Goal: Obtain resource: Download file/media

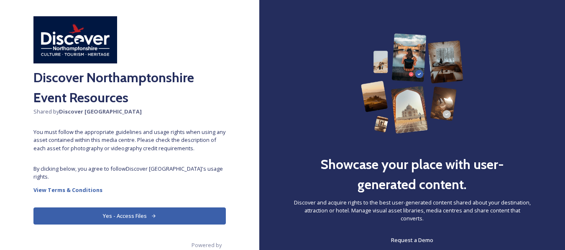
scroll to position [32, 0]
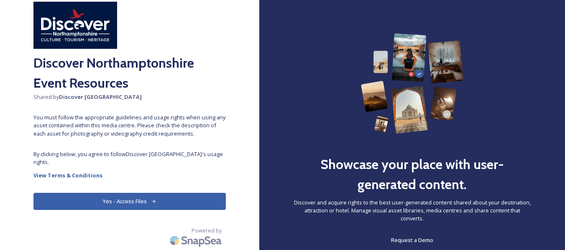
click at [144, 201] on button "Yes - Access Files" at bounding box center [129, 201] width 192 height 17
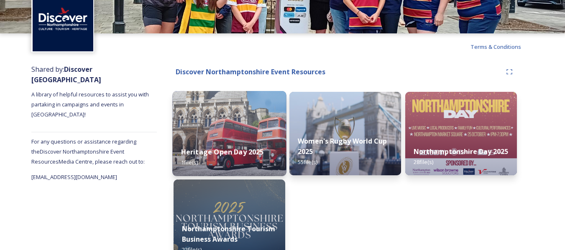
scroll to position [63, 0]
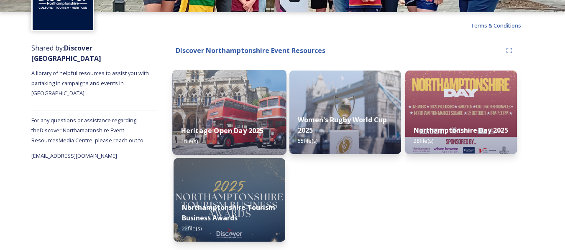
click at [226, 128] on strong "Heritage Open Day 2025" at bounding box center [222, 130] width 83 height 9
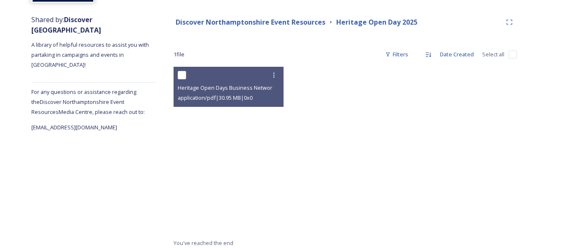
scroll to position [94, 0]
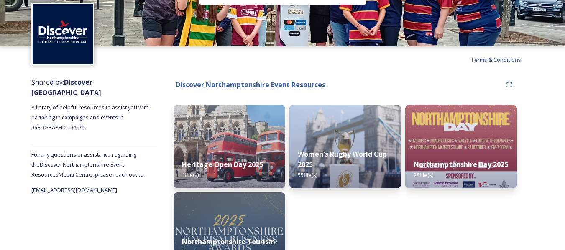
scroll to position [42, 0]
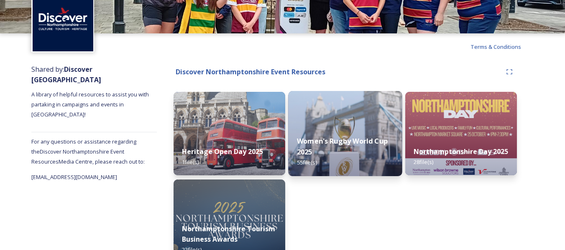
click at [329, 140] on strong "Women's Rugby World Cup 2025" at bounding box center [342, 147] width 91 height 20
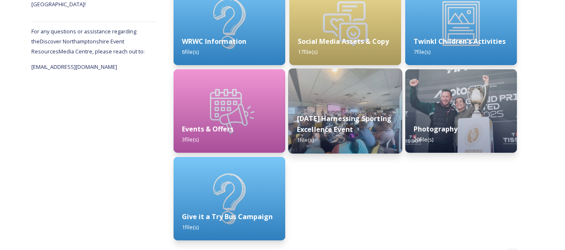
scroll to position [167, 0]
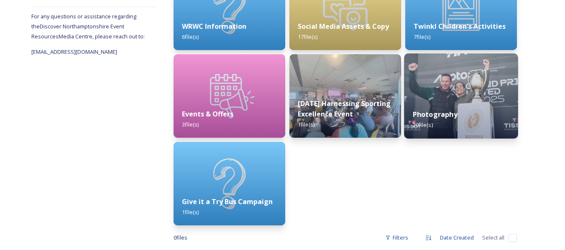
click at [477, 107] on div "Photography 20 file(s)" at bounding box center [461, 120] width 114 height 38
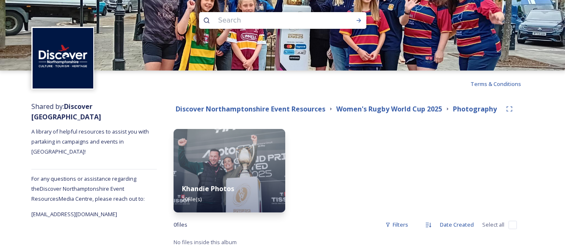
scroll to position [6, 0]
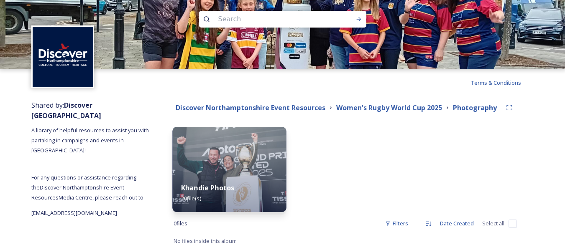
click at [253, 170] on img at bounding box center [229, 169] width 114 height 85
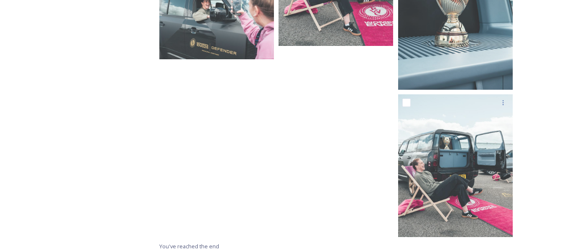
scroll to position [863, 0]
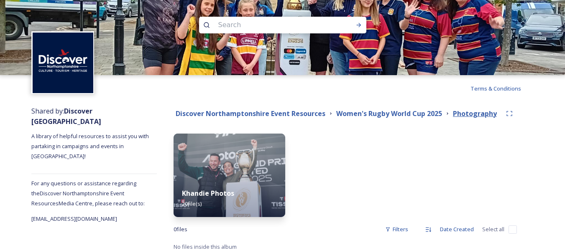
click at [472, 116] on strong "Photography" at bounding box center [475, 113] width 44 height 9
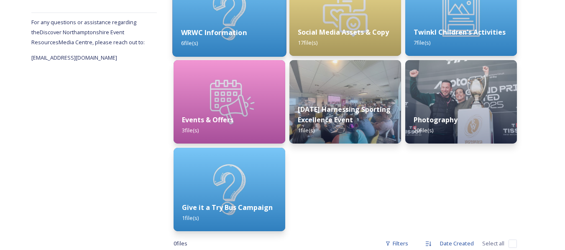
scroll to position [167, 0]
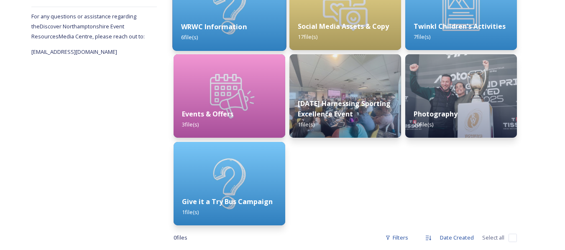
click at [234, 41] on div "WRWC Information 6 file(s)" at bounding box center [229, 32] width 114 height 38
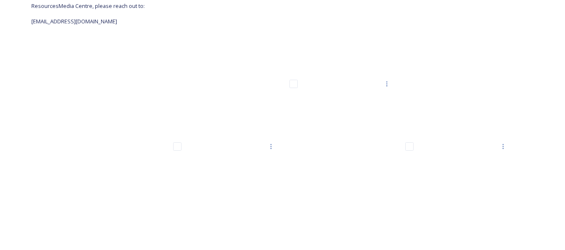
scroll to position [209, 0]
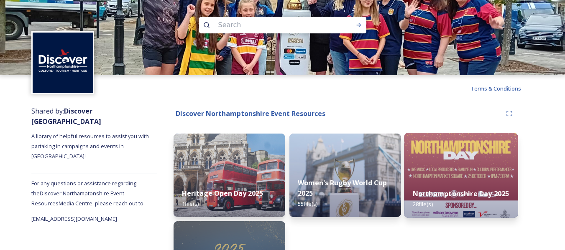
click at [441, 177] on img at bounding box center [461, 175] width 114 height 85
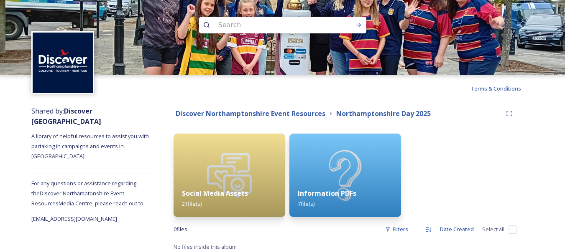
scroll to position [6, 0]
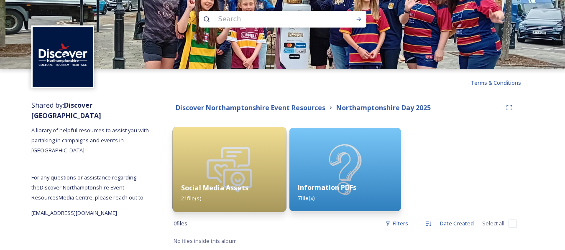
click at [237, 174] on img at bounding box center [229, 169] width 114 height 85
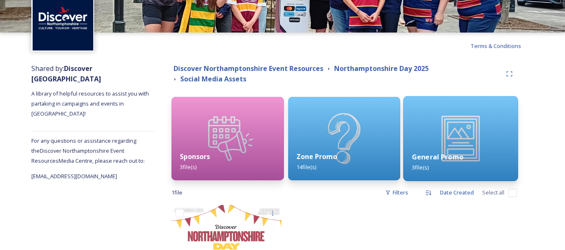
scroll to position [84, 0]
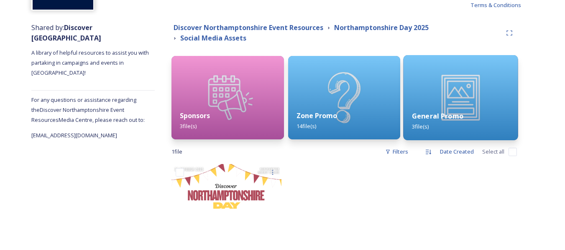
click at [456, 116] on strong "General Promo" at bounding box center [437, 116] width 51 height 9
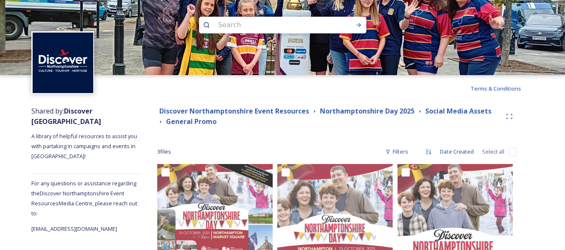
scroll to position [42, 0]
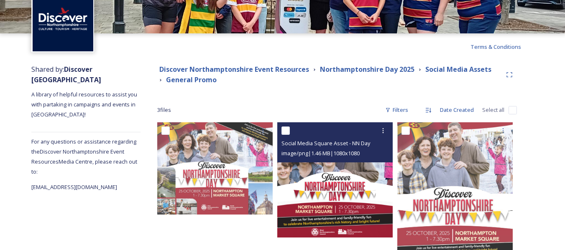
click at [365, 197] on img at bounding box center [334, 180] width 115 height 115
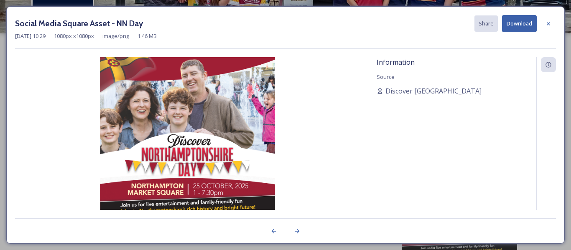
click at [524, 27] on button "Download" at bounding box center [519, 23] width 35 height 17
click at [553, 26] on div at bounding box center [548, 23] width 15 height 15
